Goal: Task Accomplishment & Management: Manage account settings

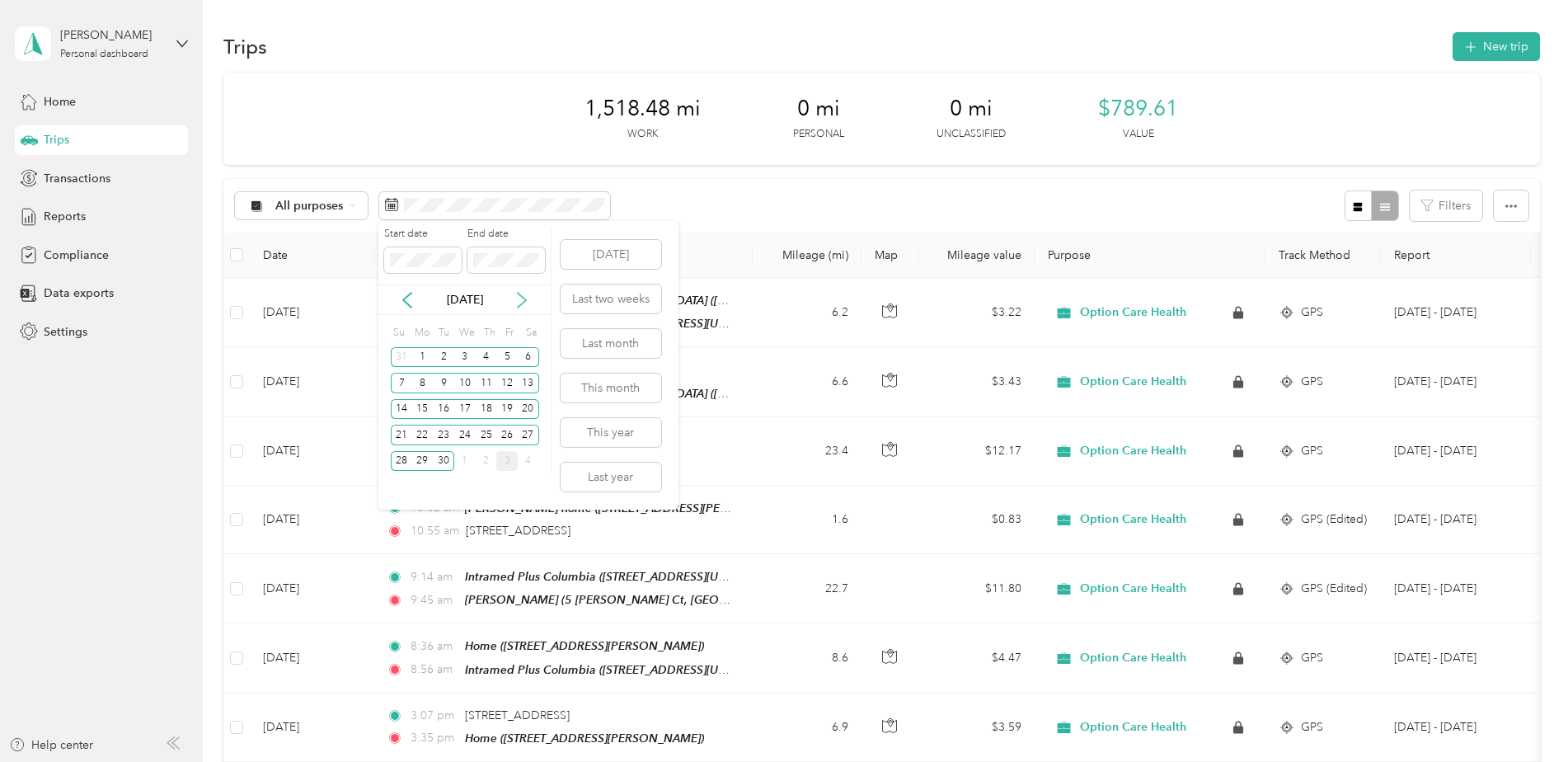
click at [515, 295] on icon at bounding box center [521, 300] width 16 height 16
click at [468, 352] on div "1" at bounding box center [464, 358] width 21 height 20
click at [501, 456] on div "31" at bounding box center [507, 461] width 21 height 20
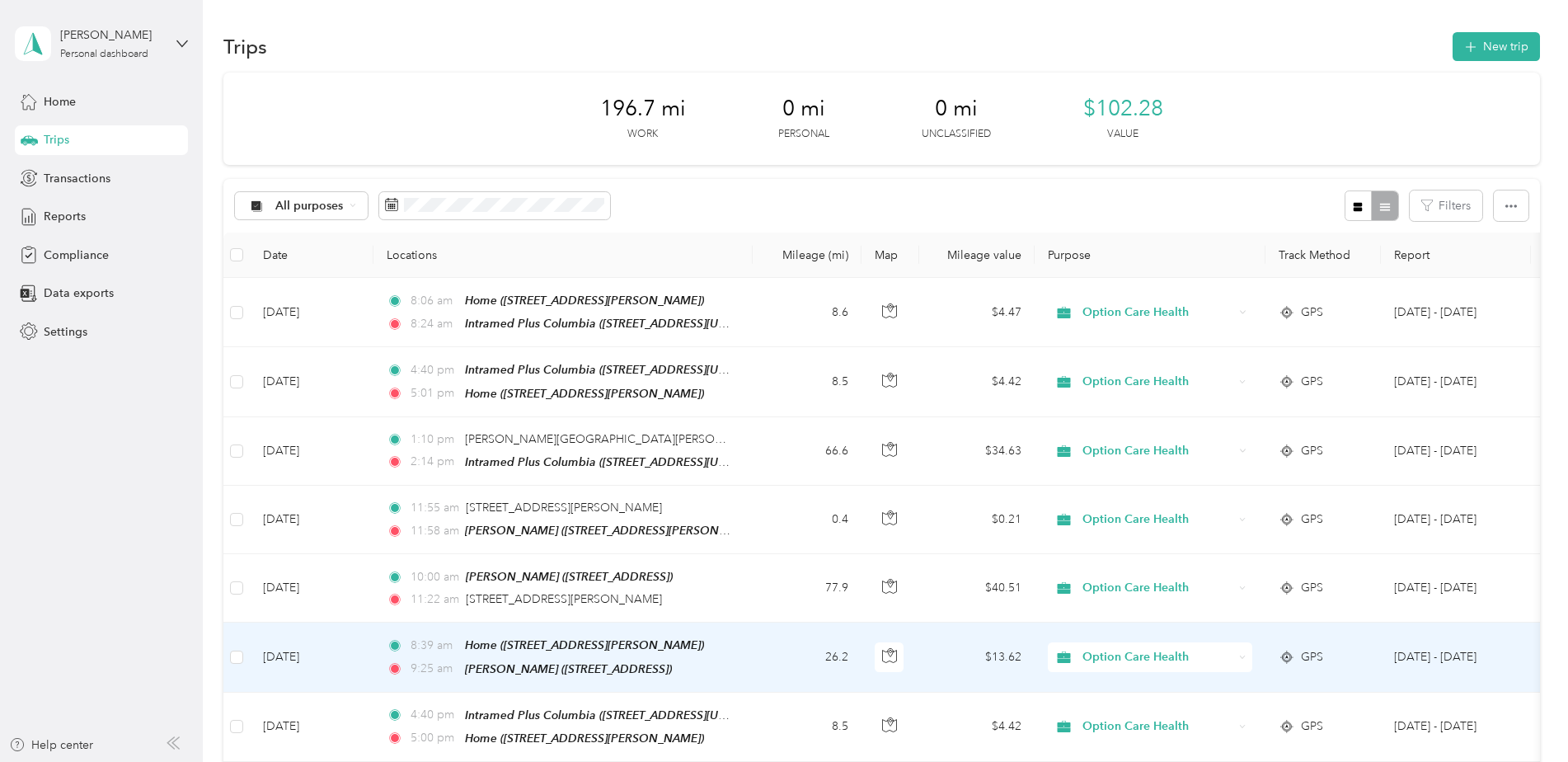
scroll to position [83, 0]
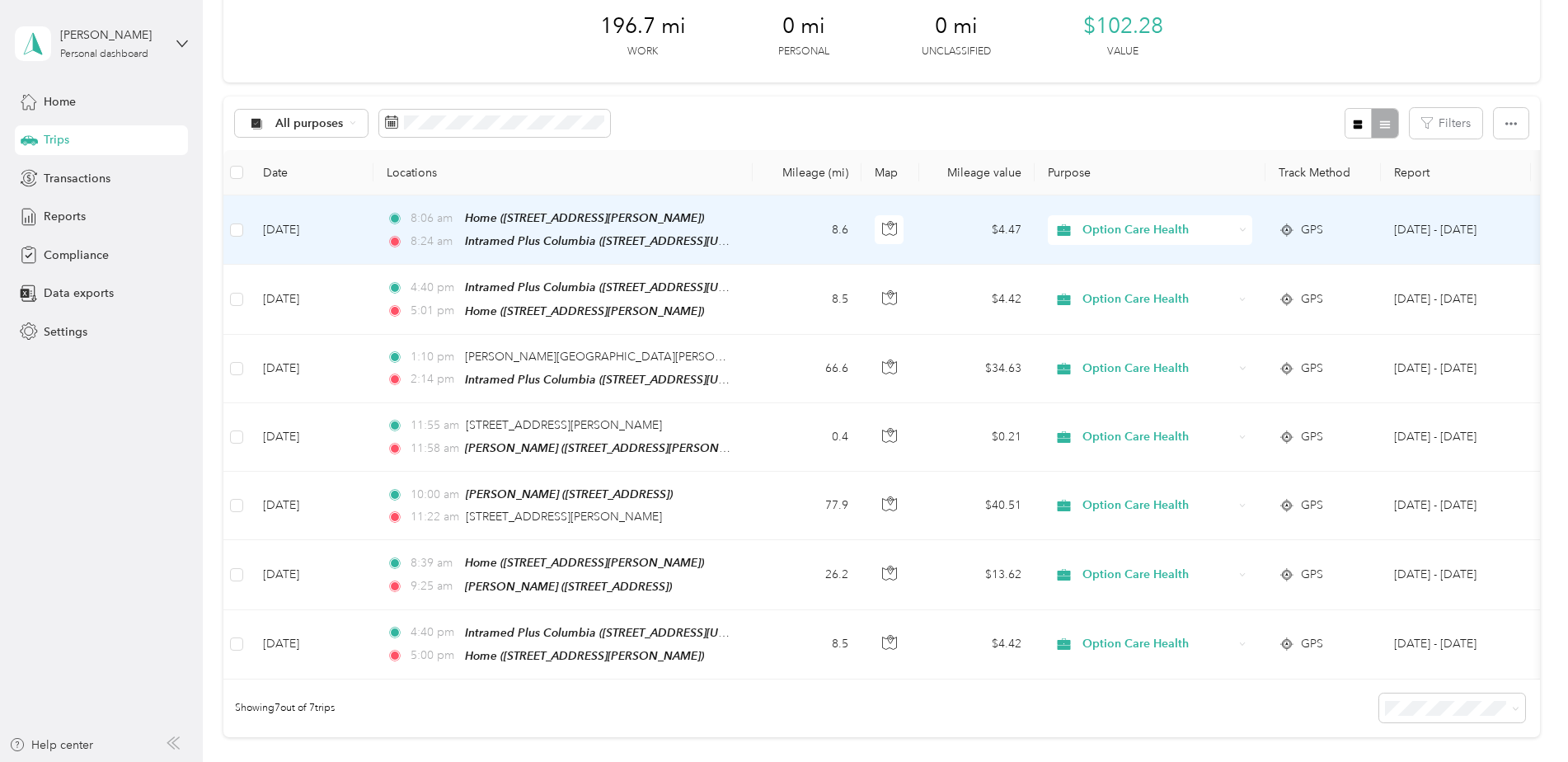
click at [1099, 232] on span "Option Care Health" at bounding box center [1157, 229] width 151 height 18
click at [1114, 291] on li "Personal" at bounding box center [1150, 282] width 204 height 29
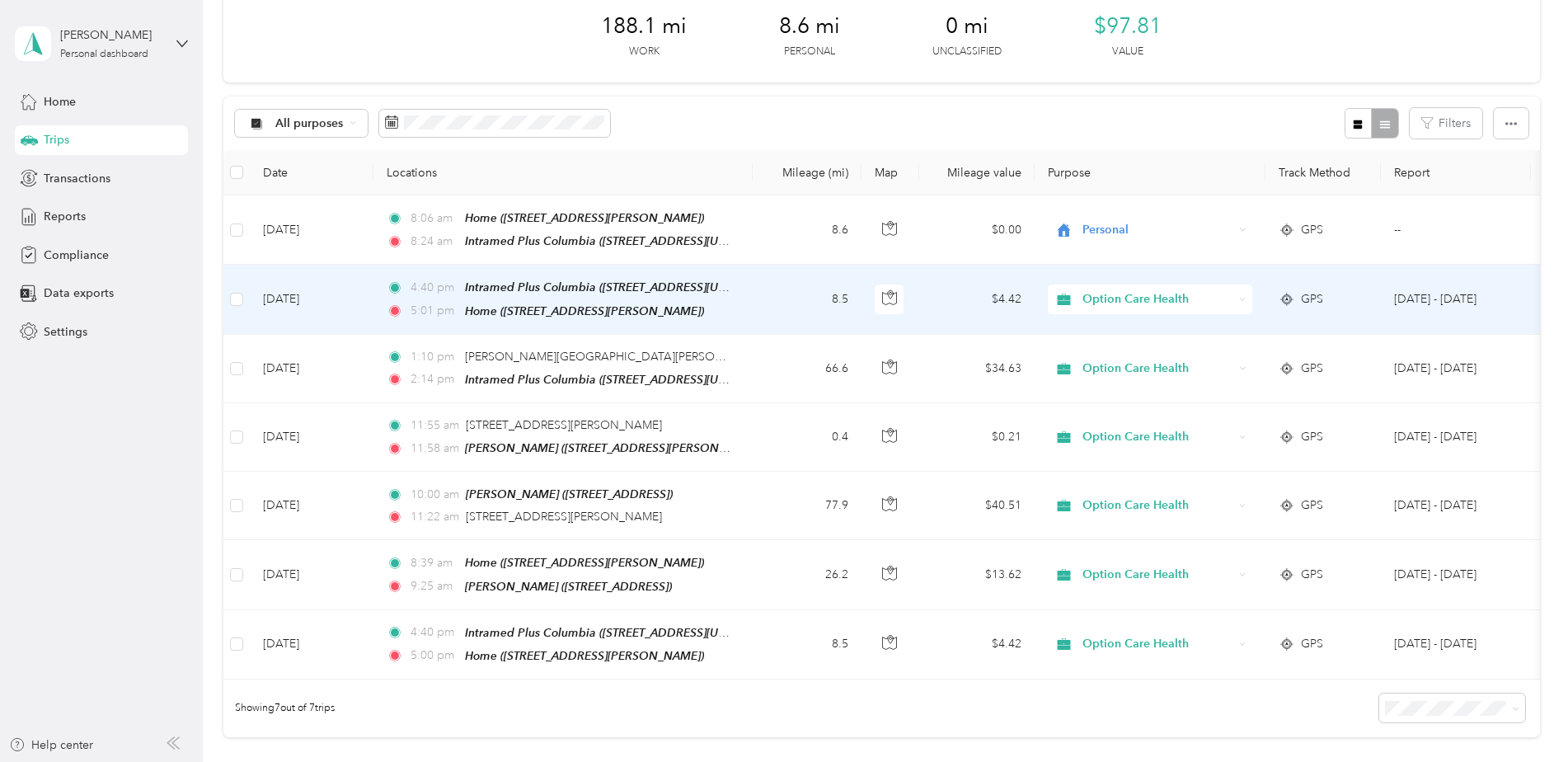
click at [1115, 295] on span "Option Care Health" at bounding box center [1157, 299] width 151 height 18
click at [1117, 353] on span "Personal" at bounding box center [1164, 354] width 152 height 17
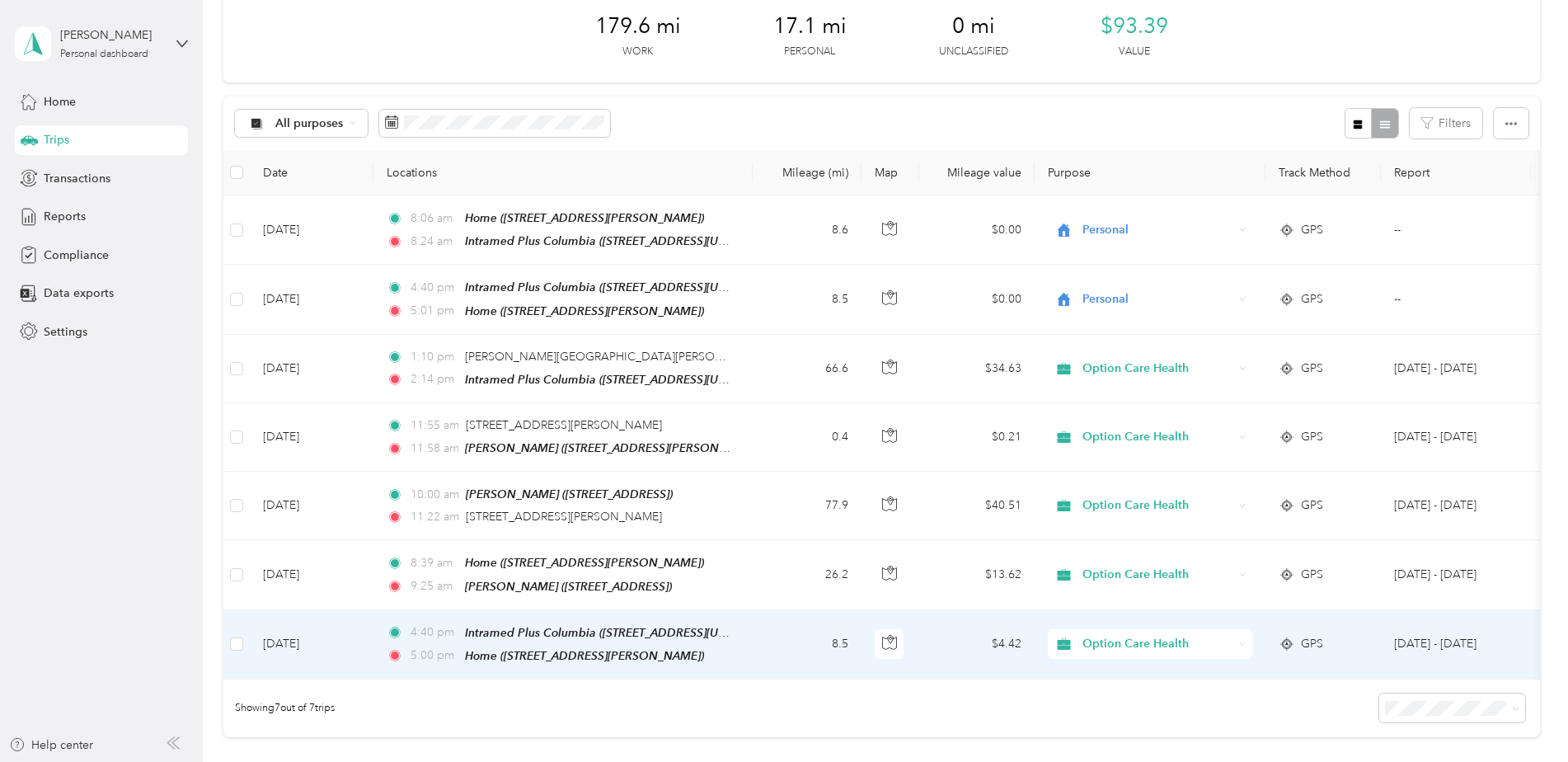
click at [1138, 642] on span "Option Care Health" at bounding box center [1157, 643] width 151 height 18
click at [1122, 702] on body "[PERSON_NAME] Personal dashboard Home Trips Transactions Reports Compliance Dat…" at bounding box center [780, 381] width 1560 height 762
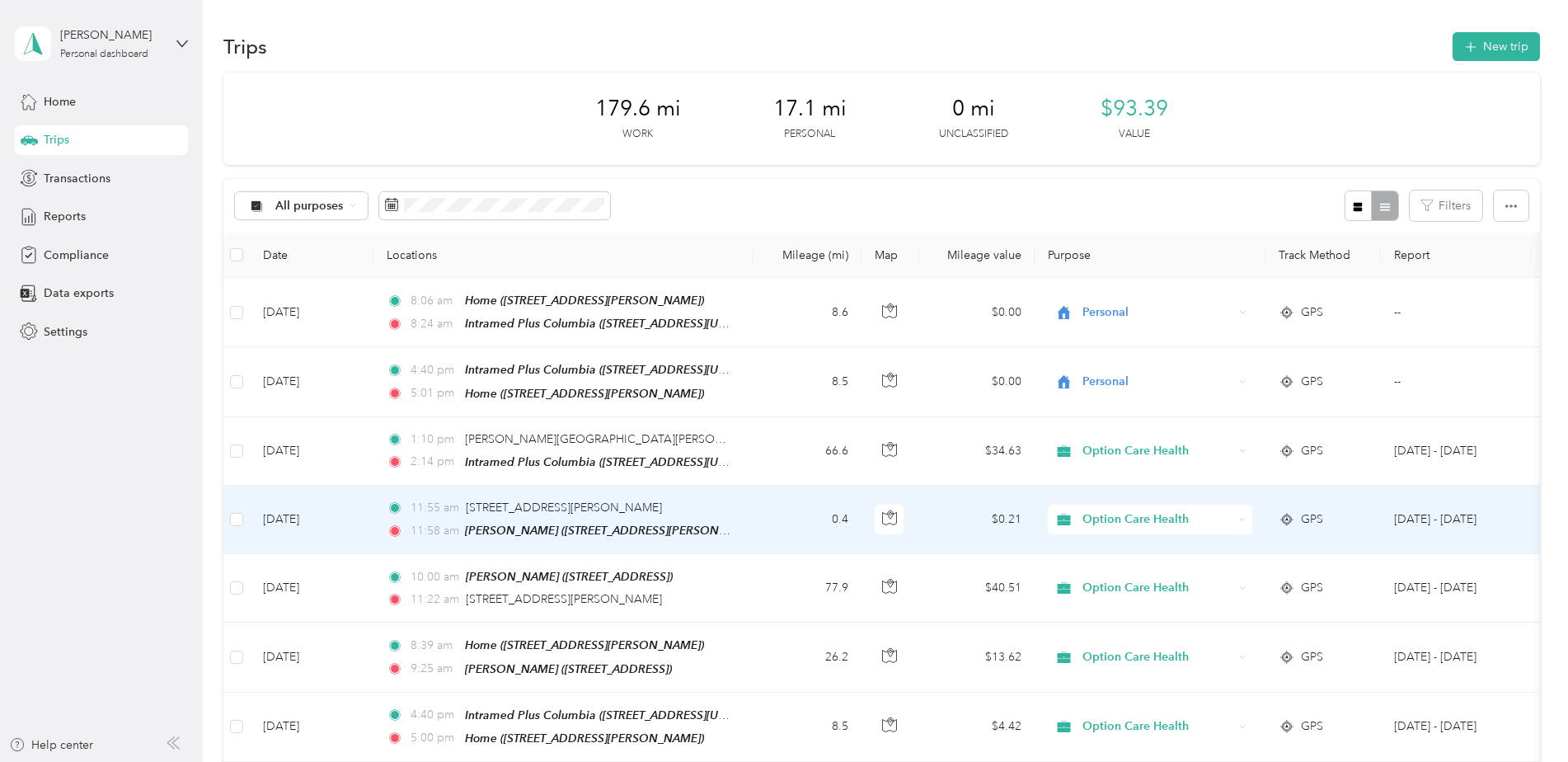
scroll to position [289, 0]
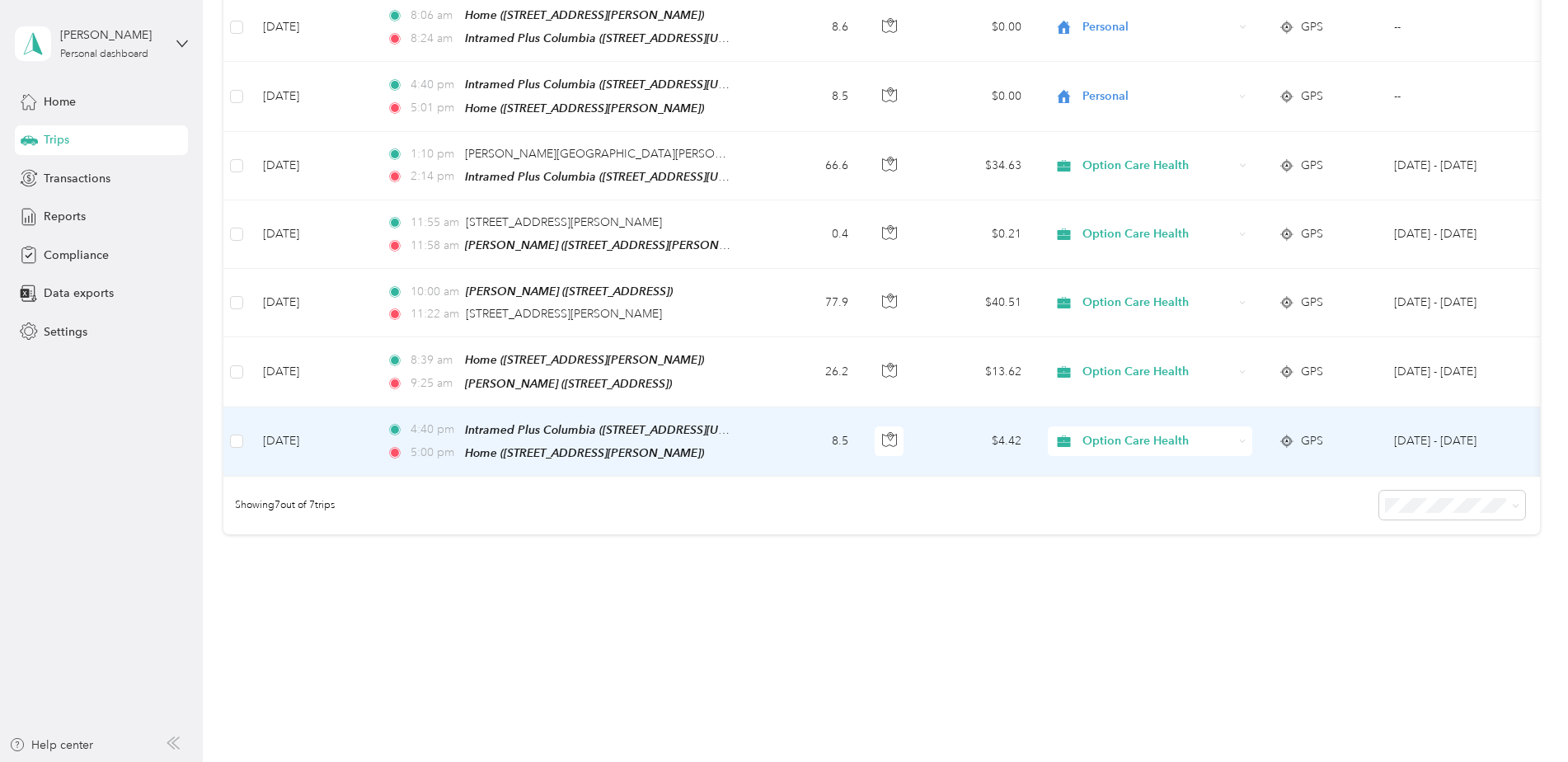
click at [1107, 433] on span "Option Care Health" at bounding box center [1157, 440] width 151 height 18
click at [1093, 492] on li "Personal" at bounding box center [1150, 487] width 204 height 29
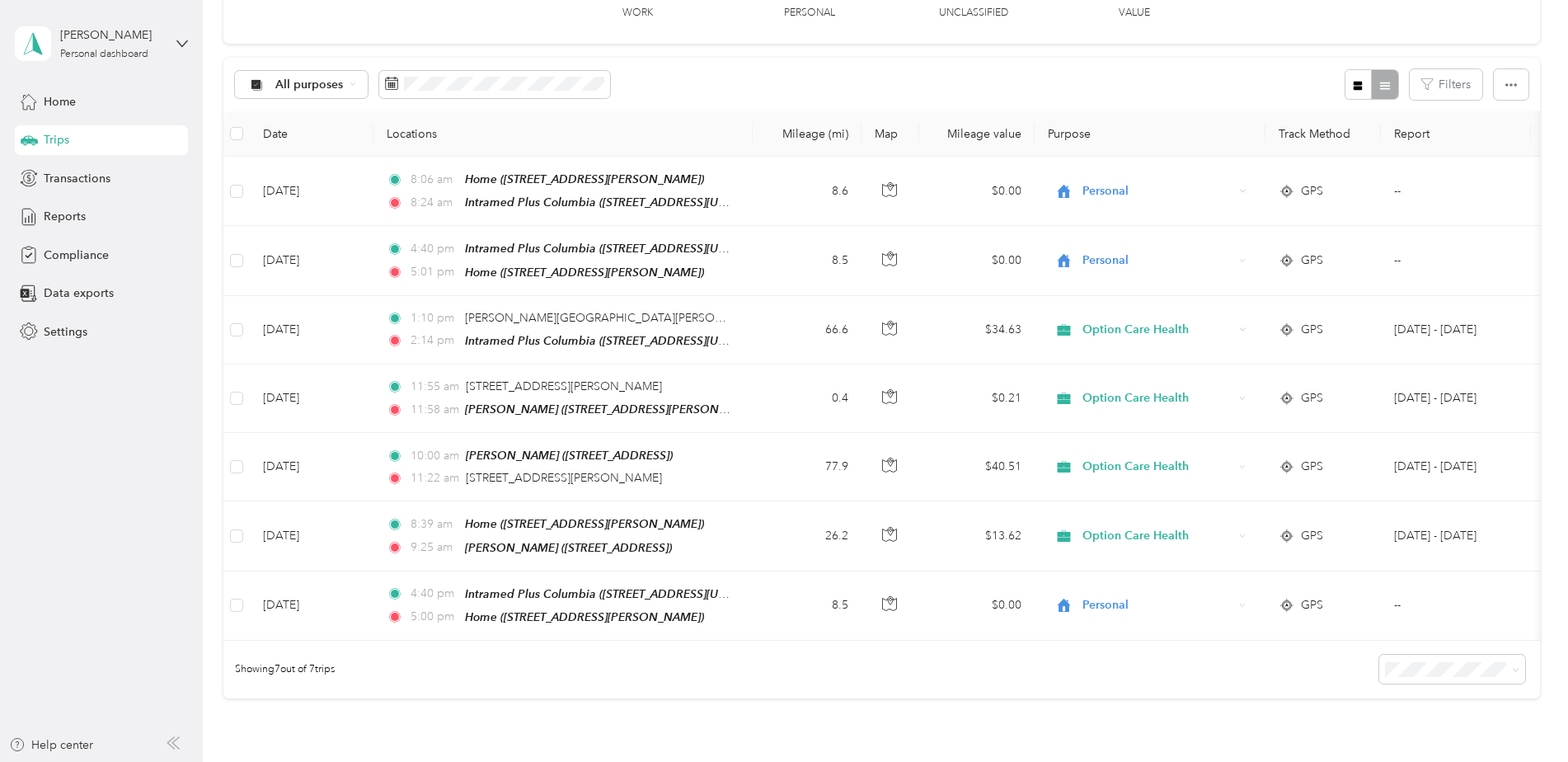
scroll to position [165, 0]
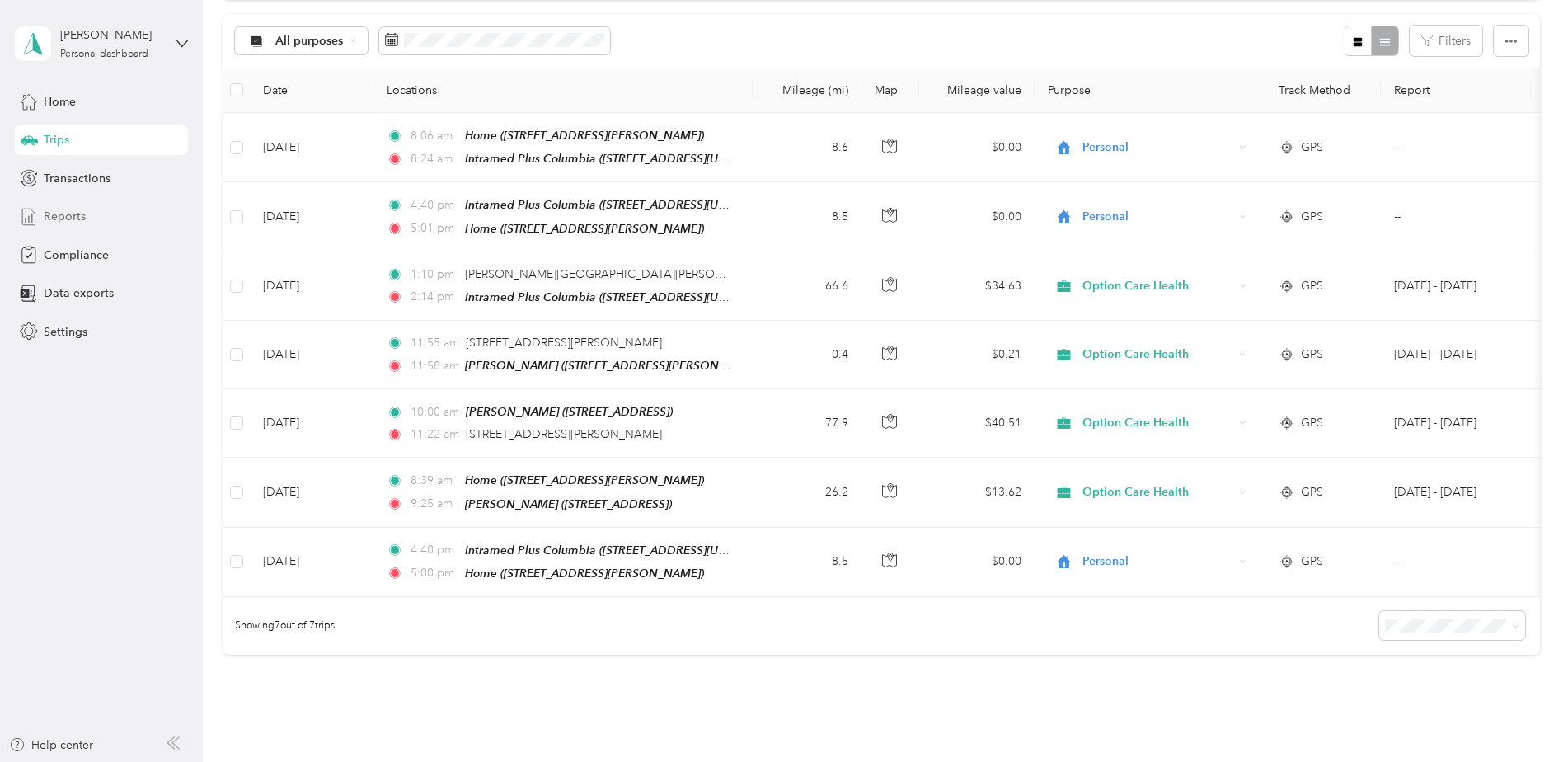
drag, startPoint x: 53, startPoint y: 219, endPoint x: 68, endPoint y: 219, distance: 15.0
click at [57, 219] on span "Reports" at bounding box center [64, 216] width 42 height 17
